Goal: Information Seeking & Learning: Stay updated

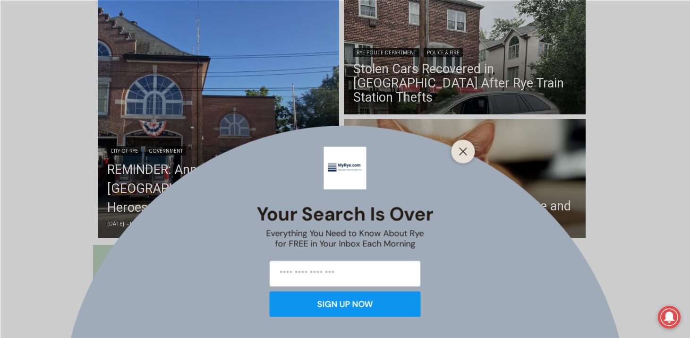
scroll to position [268, 0]
click at [464, 147] on icon "Close" at bounding box center [463, 151] width 8 height 8
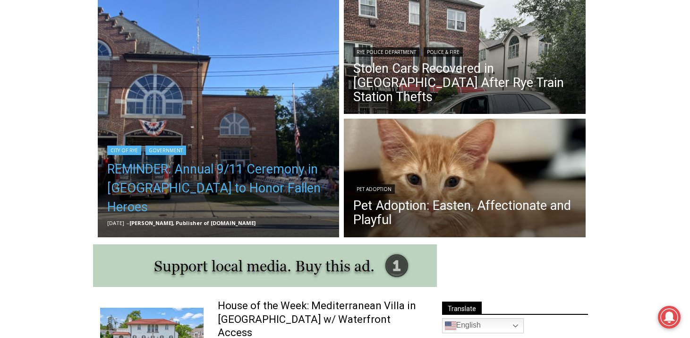
click at [241, 200] on link "REMINDER: Annual 9/11 Ceremony in Rye to Honor Fallen Heroes" at bounding box center [218, 188] width 223 height 57
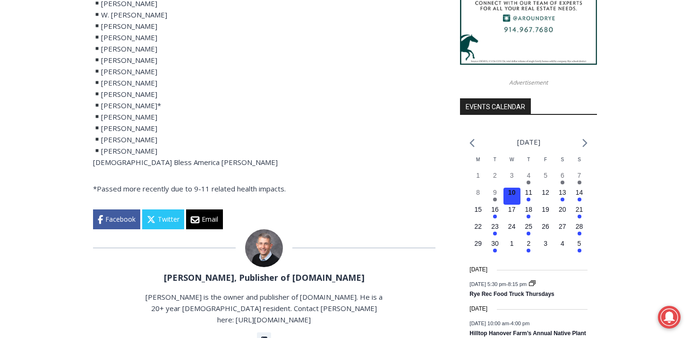
scroll to position [983, 0]
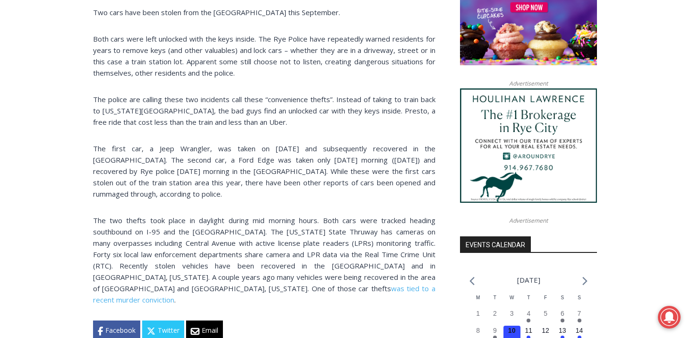
scroll to position [820, 0]
